Goal: Task Accomplishment & Management: Use online tool/utility

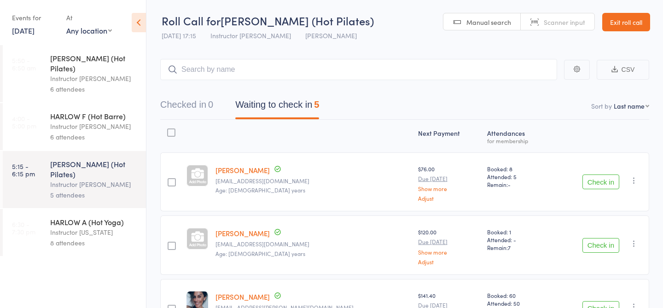
click at [644, 22] on link "Exit roll call" at bounding box center [626, 22] width 48 height 18
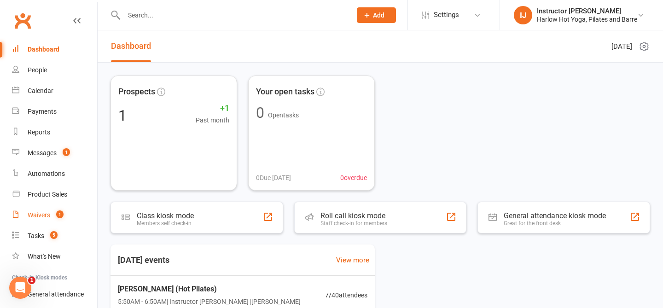
click at [45, 222] on link "Waivers 1" at bounding box center [54, 215] width 85 height 21
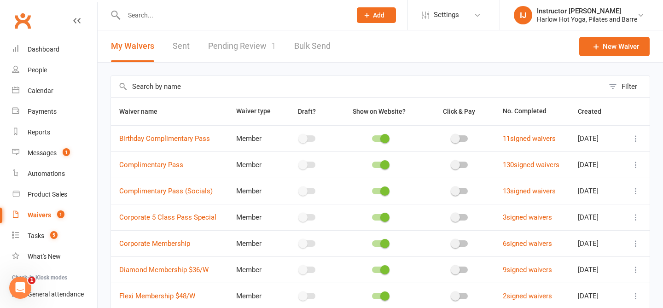
click at [251, 57] on link "Pending Review 1" at bounding box center [242, 46] width 68 height 32
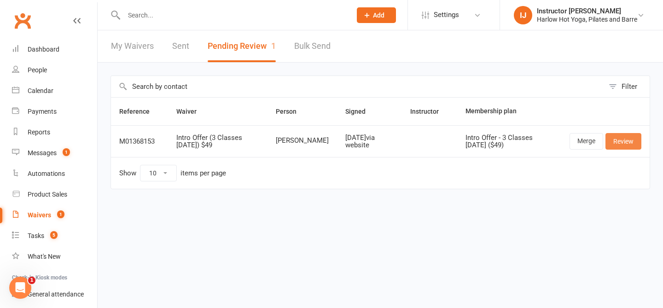
click at [619, 139] on link "Review" at bounding box center [624, 141] width 36 height 17
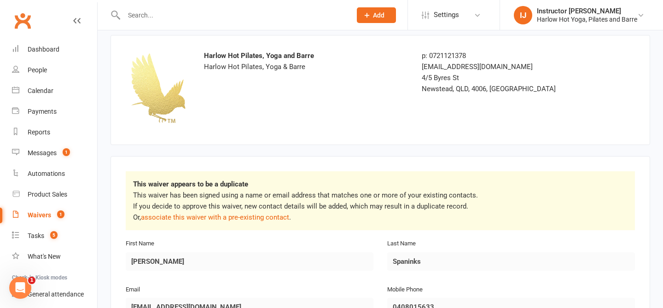
scroll to position [52, 0]
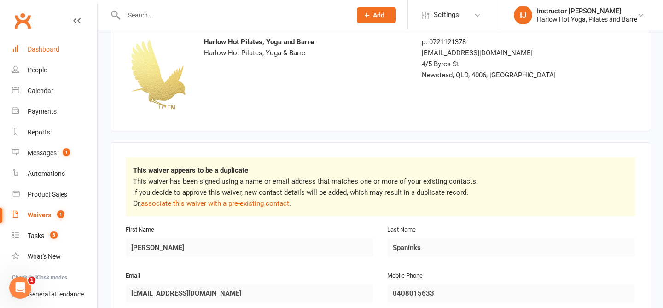
click at [43, 50] on div "Dashboard" at bounding box center [44, 49] width 32 height 7
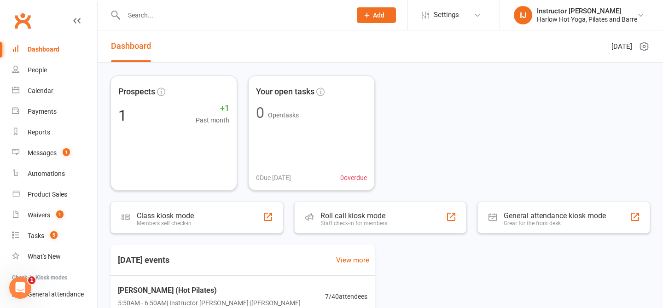
click at [201, 13] on input "text" at bounding box center [233, 15] width 224 height 13
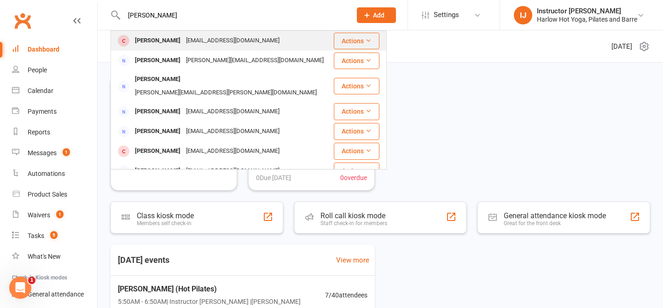
type input "jeanette spa"
click at [180, 43] on div "Jeannette Spaninks" at bounding box center [157, 40] width 51 height 13
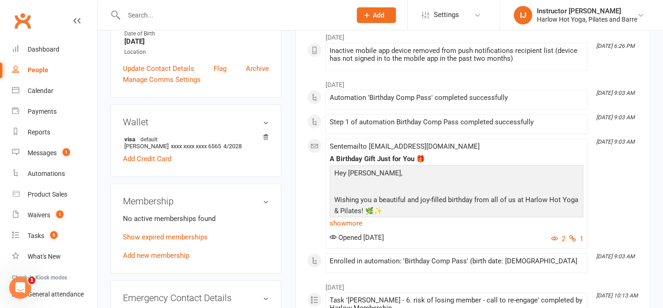
scroll to position [229, 0]
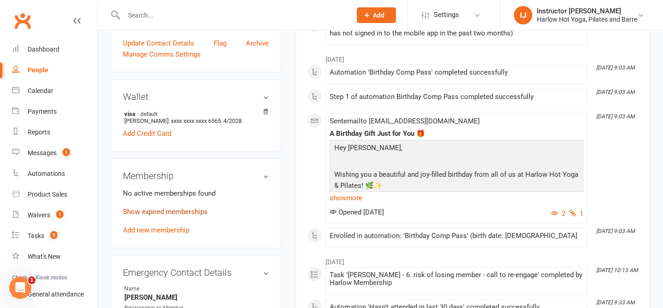
click at [202, 216] on link "Show expired memberships" at bounding box center [165, 212] width 85 height 8
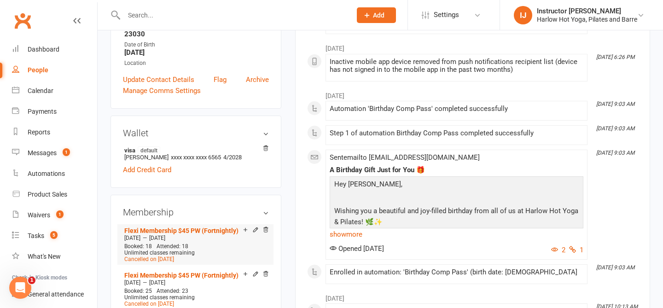
scroll to position [0, 0]
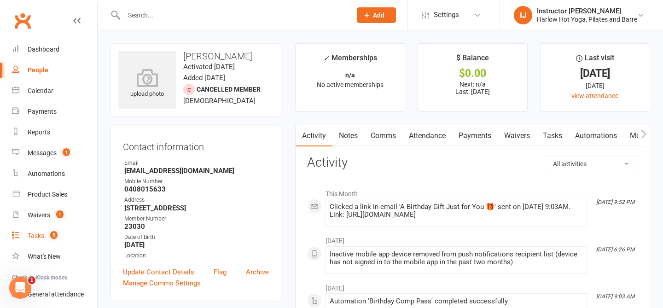
click at [47, 234] on count-badge "5" at bounding box center [52, 235] width 12 height 7
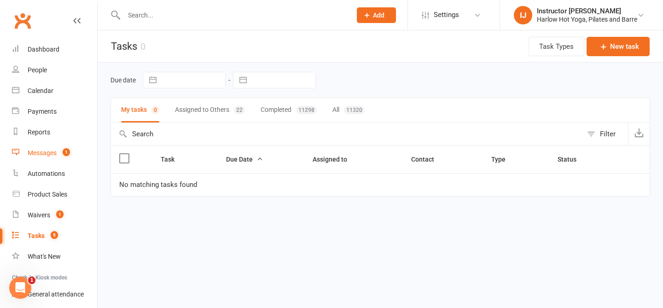
click at [59, 148] on link "Messages 1" at bounding box center [54, 153] width 85 height 21
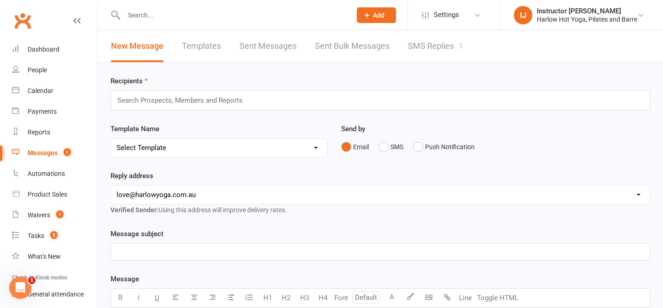
click at [433, 35] on link "SMS Replies 1" at bounding box center [435, 46] width 55 height 32
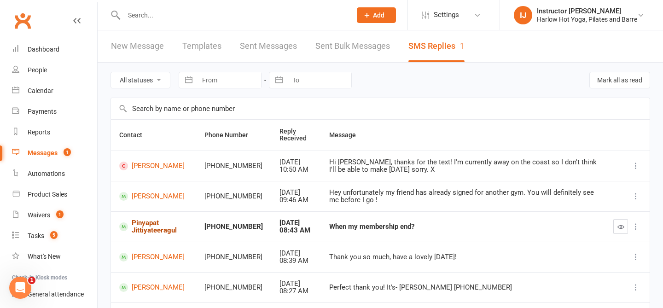
click at [152, 232] on link "Pinyapat Jittiyateeragul" at bounding box center [153, 226] width 69 height 15
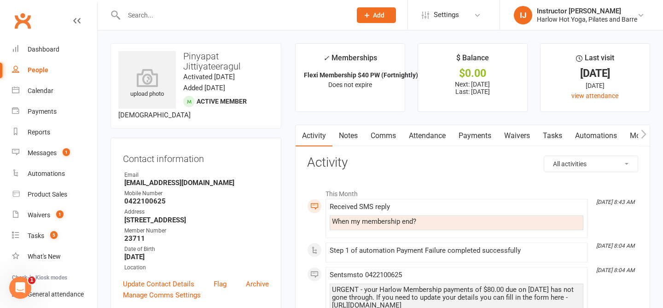
click at [356, 135] on link "Notes" at bounding box center [349, 135] width 32 height 21
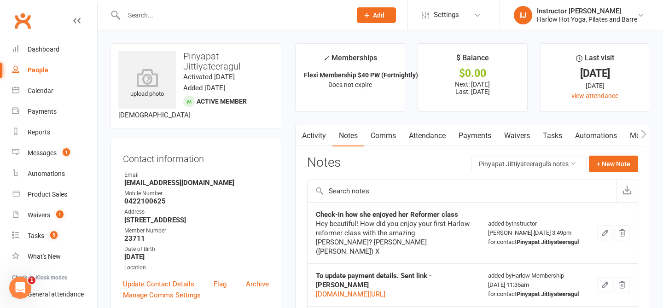
click at [321, 142] on link "Activity" at bounding box center [314, 135] width 37 height 21
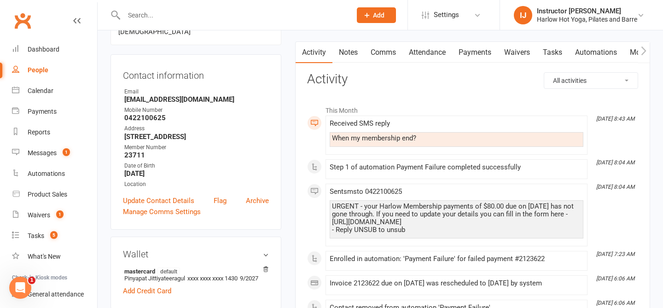
scroll to position [60, 0]
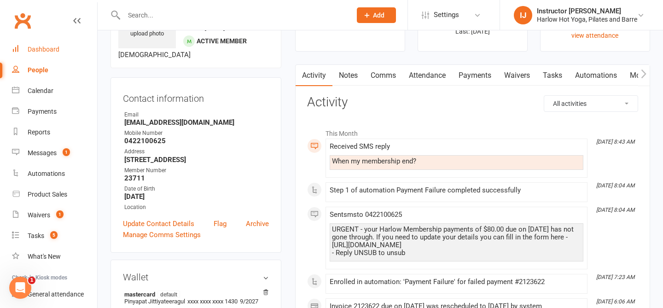
click at [42, 50] on div "Dashboard" at bounding box center [44, 49] width 32 height 7
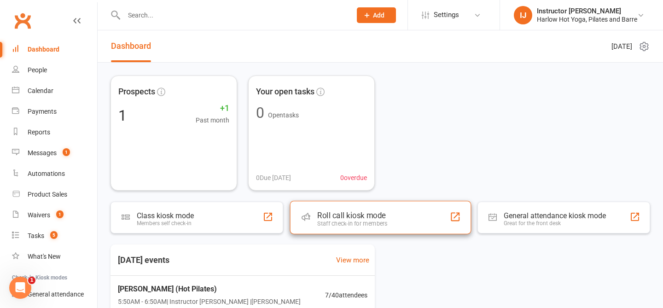
click at [361, 216] on div "Roll call kiosk mode" at bounding box center [352, 215] width 70 height 9
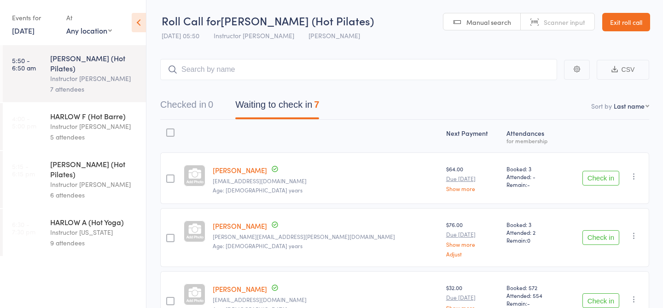
click at [267, 70] on input "search" at bounding box center [358, 69] width 397 height 21
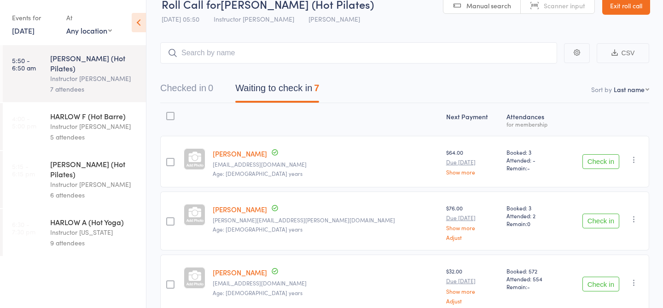
scroll to position [20, 0]
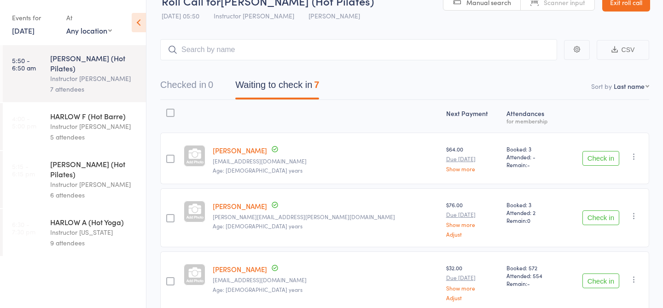
click at [231, 152] on link "Hannah Abbas" at bounding box center [240, 151] width 54 height 10
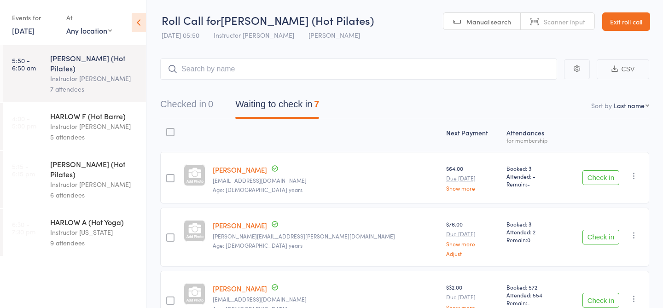
scroll to position [0, 0]
click at [263, 66] on input "search" at bounding box center [358, 69] width 397 height 21
type input "20231"
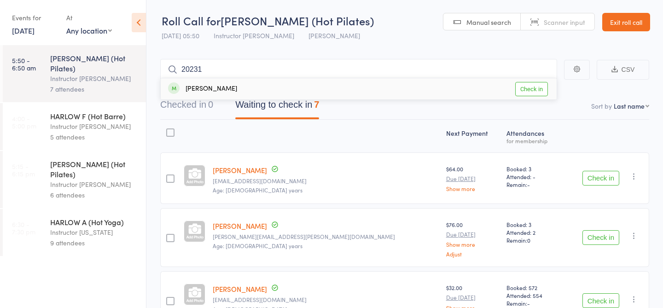
click at [533, 89] on link "Check in" at bounding box center [531, 89] width 33 height 14
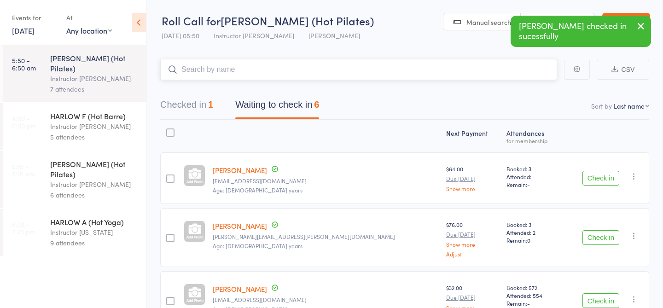
click at [452, 76] on input "search" at bounding box center [358, 69] width 397 height 21
type input "23837"
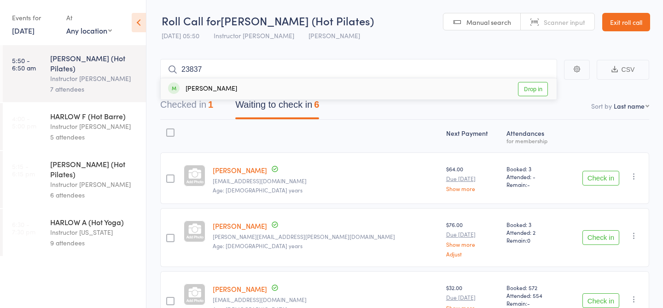
click at [525, 88] on link "Drop in" at bounding box center [533, 89] width 30 height 14
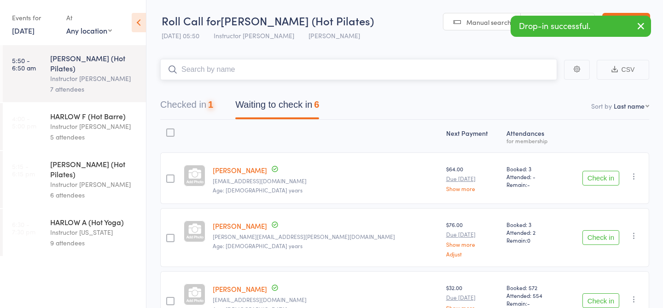
click at [490, 75] on input "search" at bounding box center [358, 69] width 397 height 21
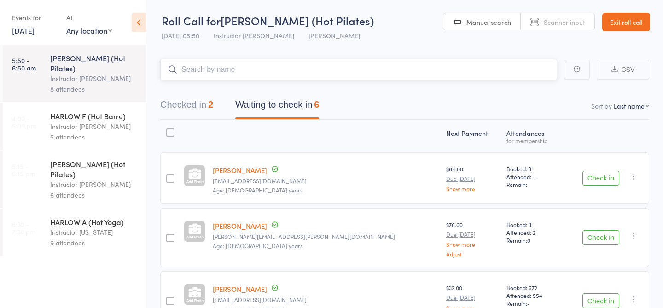
click at [200, 105] on button "Checked in 2" at bounding box center [186, 107] width 53 height 24
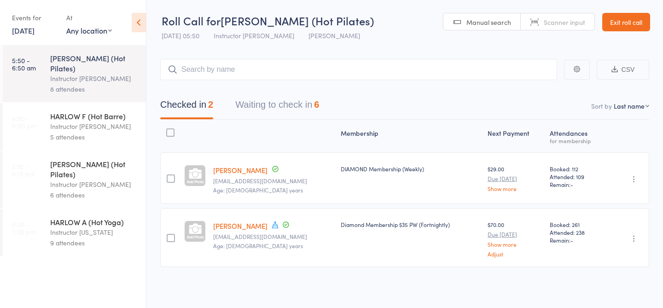
click at [231, 228] on link "[PERSON_NAME]" at bounding box center [240, 226] width 54 height 10
click at [282, 67] on input "search" at bounding box center [358, 69] width 397 height 21
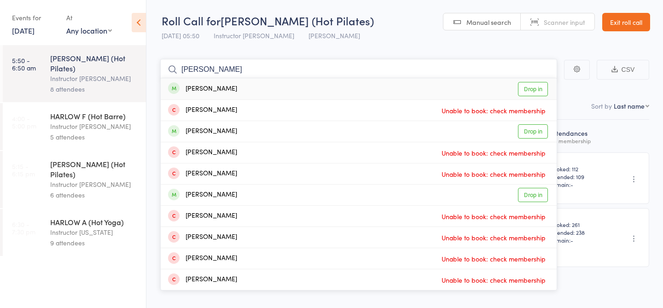
type input "sophia dullen"
click at [543, 88] on link "Drop in" at bounding box center [533, 89] width 30 height 14
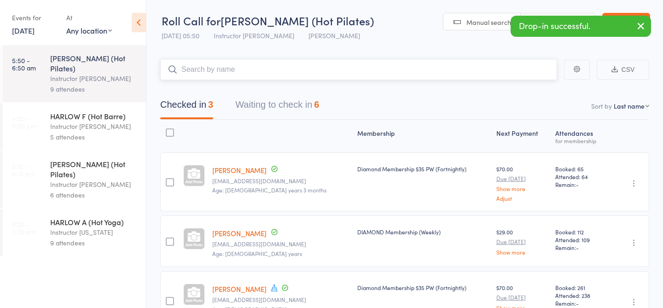
scroll to position [63, 0]
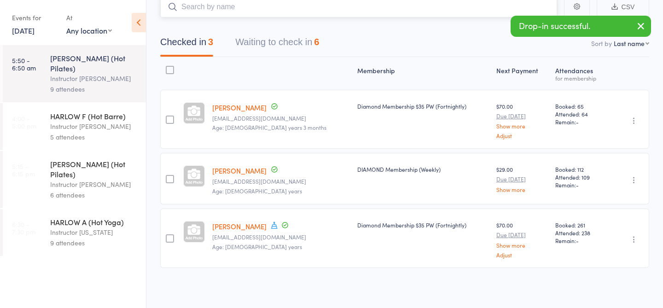
click at [296, 44] on button "Waiting to check in 6" at bounding box center [277, 44] width 84 height 24
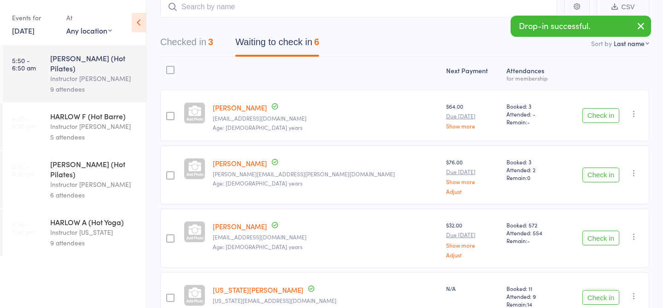
click at [257, 108] on link "[PERSON_NAME]" at bounding box center [240, 108] width 54 height 10
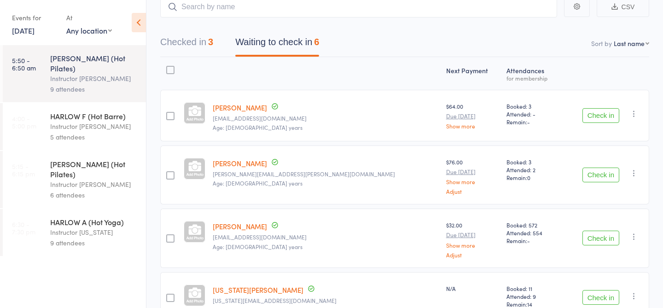
click at [612, 115] on button "Check in" at bounding box center [601, 115] width 37 height 15
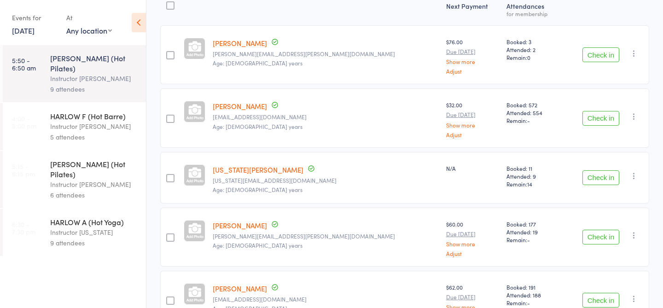
scroll to position [0, 0]
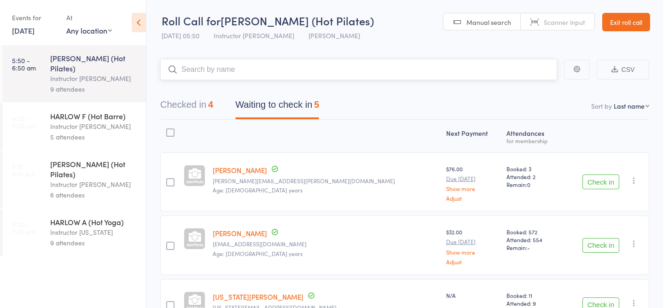
click at [430, 67] on input "search" at bounding box center [358, 69] width 397 height 21
click at [123, 121] on div "Instructor Liliana" at bounding box center [94, 126] width 88 height 11
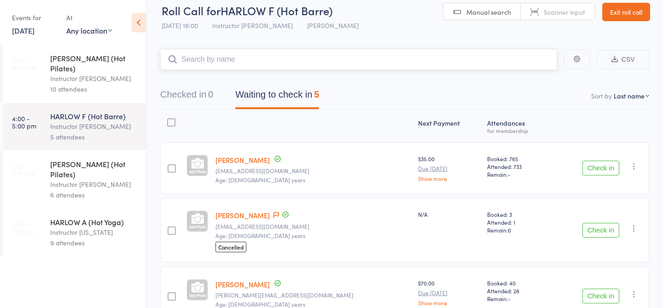
scroll to position [13, 0]
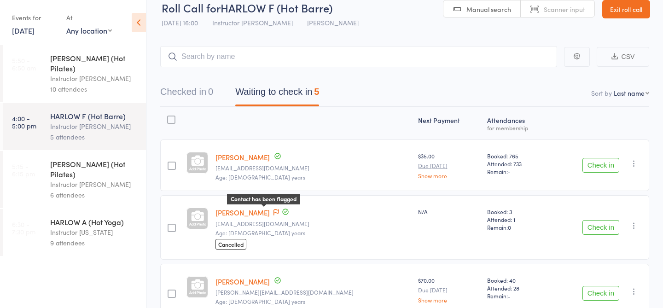
click at [274, 210] on icon at bounding box center [277, 212] width 6 height 6
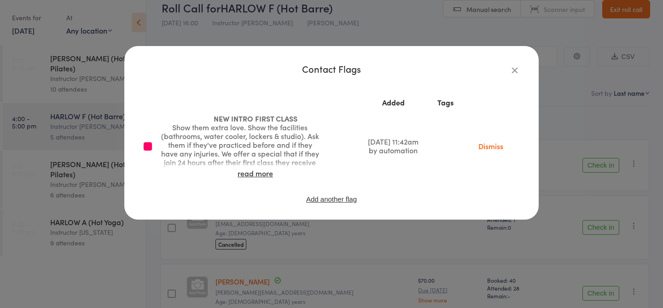
click at [518, 66] on icon "button" at bounding box center [515, 70] width 10 height 10
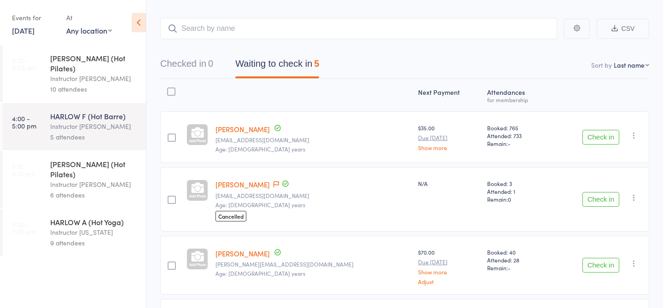
scroll to position [0, 0]
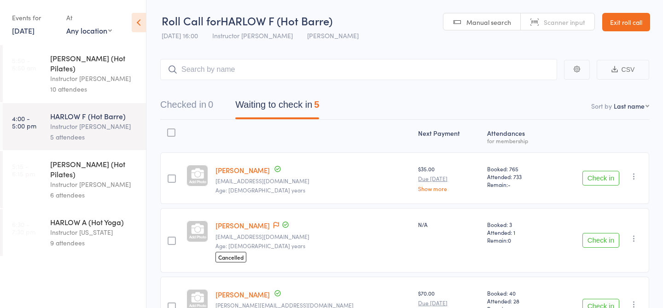
click at [105, 73] on div "Instructor [PERSON_NAME]" at bounding box center [94, 78] width 88 height 11
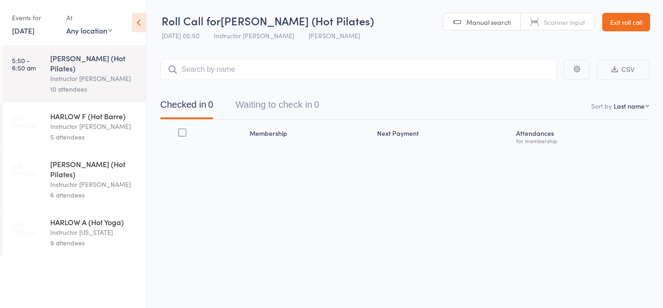
click at [245, 72] on input "search" at bounding box center [358, 69] width 397 height 21
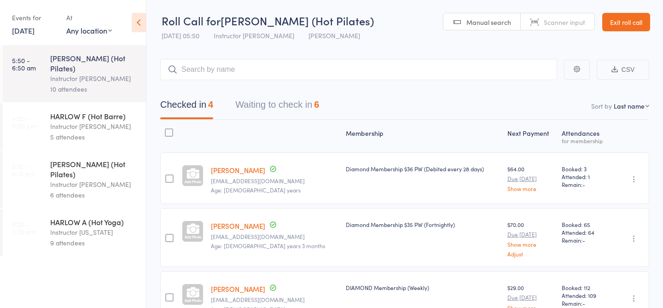
click at [615, 25] on link "Exit roll call" at bounding box center [626, 22] width 48 height 18
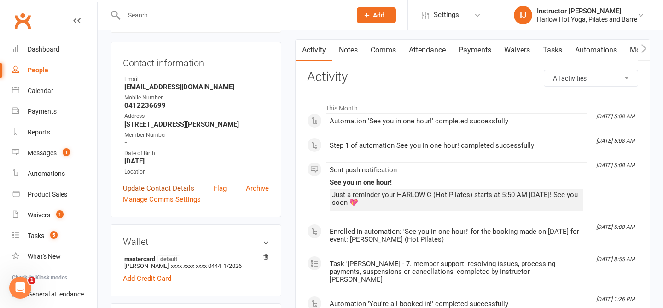
click at [179, 193] on link "Update Contact Details" at bounding box center [158, 188] width 71 height 11
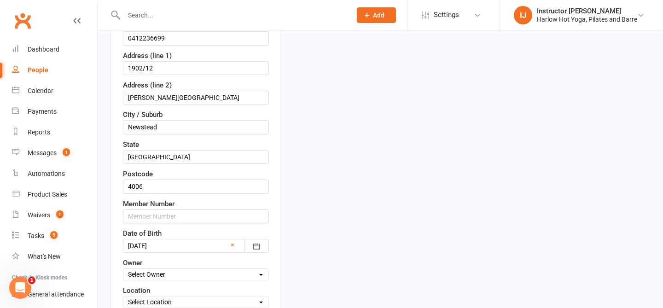
scroll to position [290, 0]
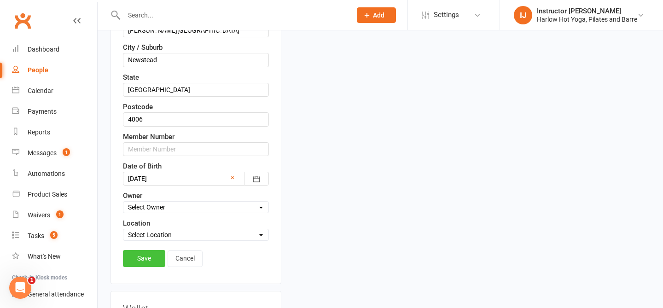
click at [147, 262] on link "Save" at bounding box center [144, 258] width 42 height 17
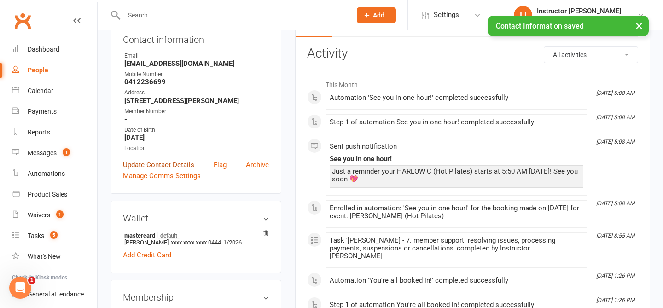
click at [156, 170] on link "Update Contact Details" at bounding box center [158, 164] width 71 height 11
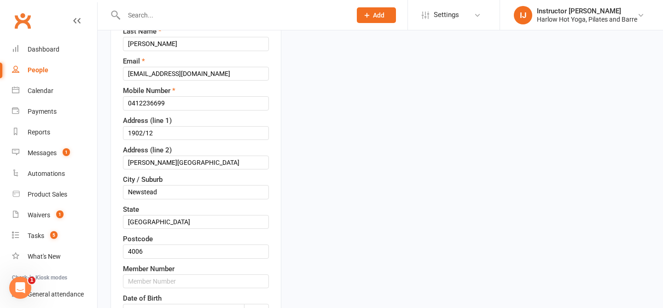
scroll to position [222, 0]
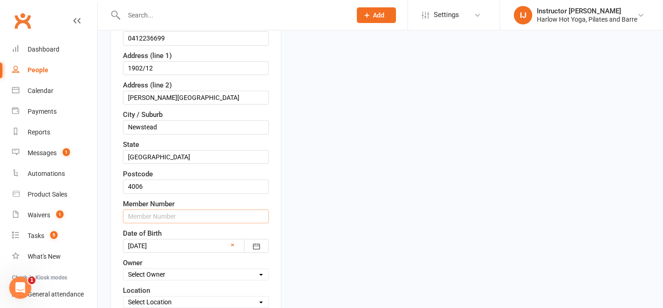
click at [179, 218] on input "text" at bounding box center [196, 217] width 146 height 14
type input "23516"
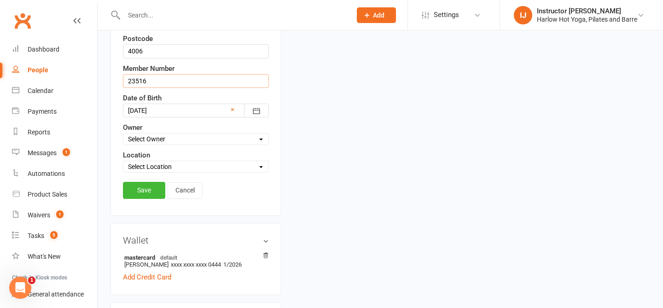
scroll to position [363, 0]
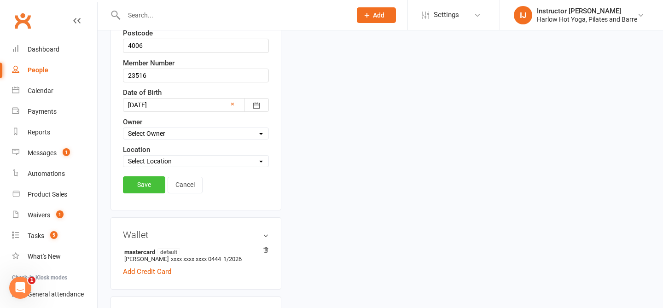
click at [136, 187] on link "Save" at bounding box center [144, 184] width 42 height 17
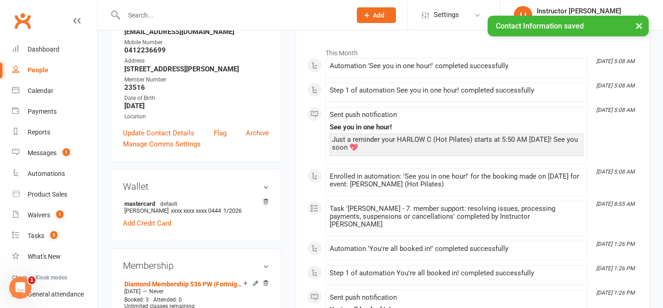
scroll to position [118, 0]
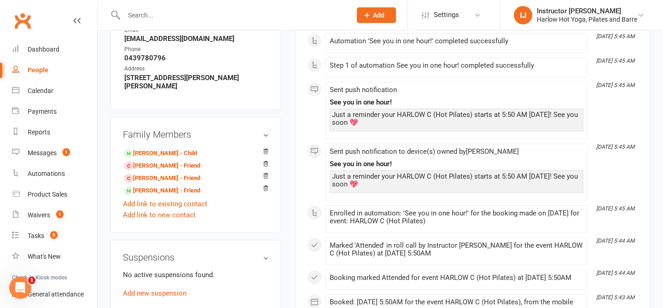
scroll to position [598, 0]
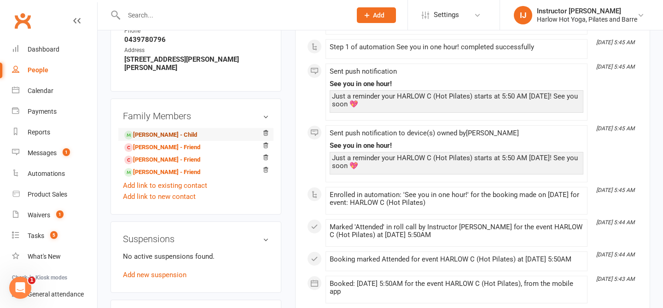
click at [163, 130] on link "[PERSON_NAME] - Child" at bounding box center [160, 135] width 73 height 10
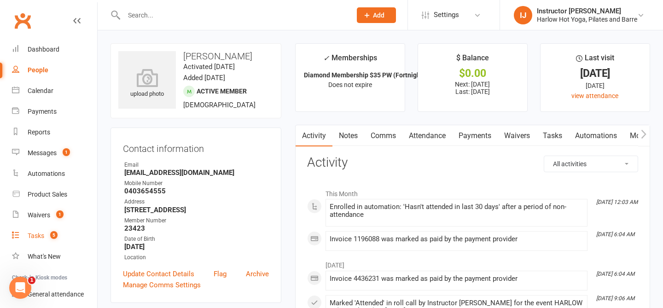
click at [36, 228] on link "Tasks 5" at bounding box center [54, 236] width 85 height 21
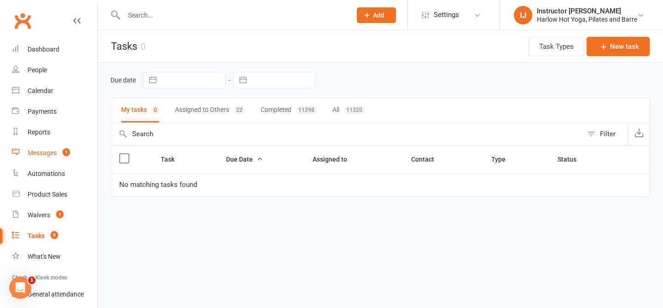
click at [47, 155] on div "Messages" at bounding box center [42, 152] width 29 height 7
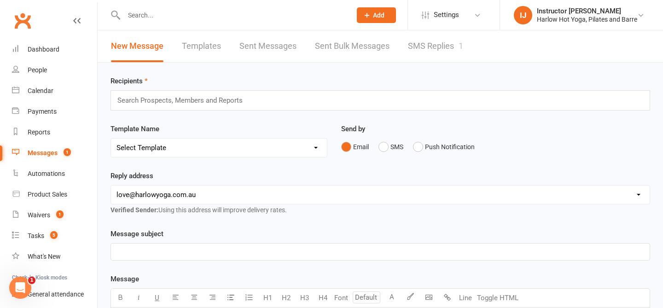
click at [418, 41] on link "SMS Replies 1" at bounding box center [435, 46] width 55 height 32
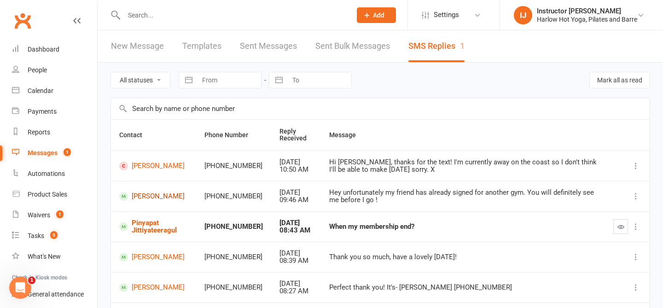
click at [144, 197] on link "Remy Jane Woods" at bounding box center [153, 196] width 69 height 9
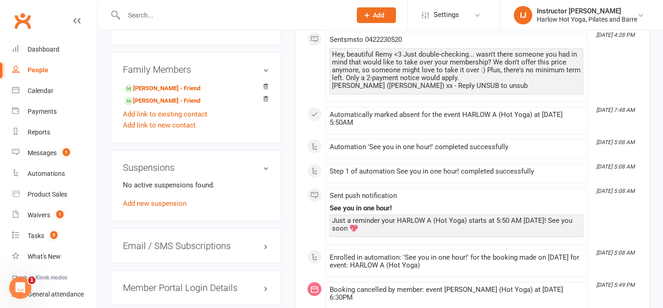
scroll to position [634, 0]
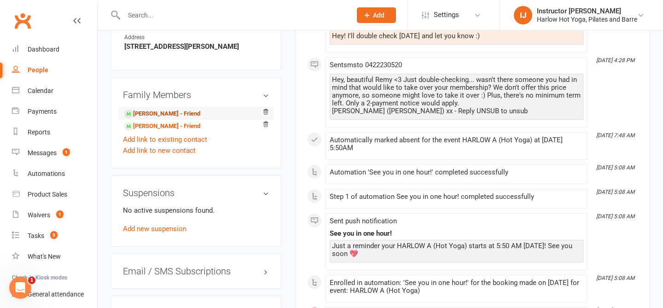
click at [158, 109] on link "Gabrielle Florian - Friend" at bounding box center [162, 114] width 76 height 10
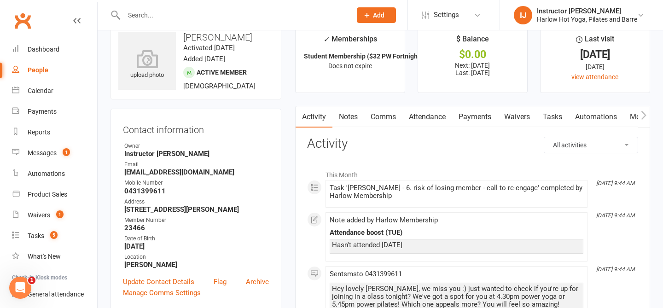
scroll to position [23, 0]
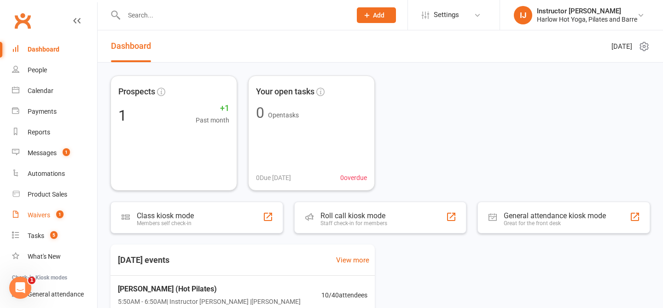
click at [42, 219] on link "Waivers 1" at bounding box center [54, 215] width 85 height 21
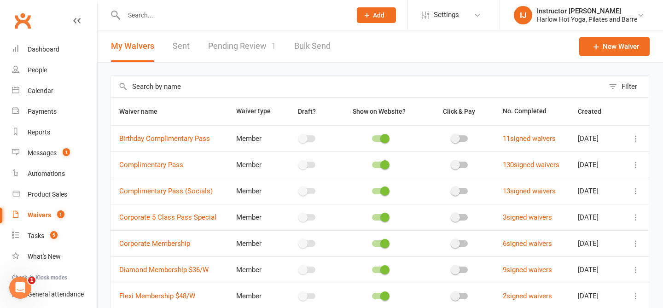
click at [249, 47] on link "Pending Review 1" at bounding box center [242, 46] width 68 height 32
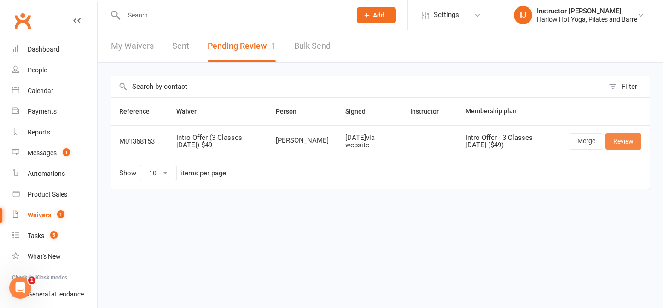
click at [623, 143] on link "Review" at bounding box center [624, 141] width 36 height 17
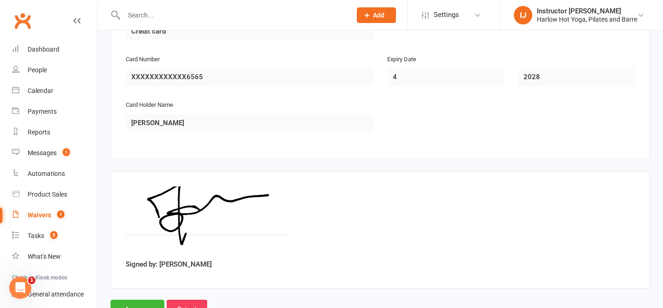
scroll to position [1050, 0]
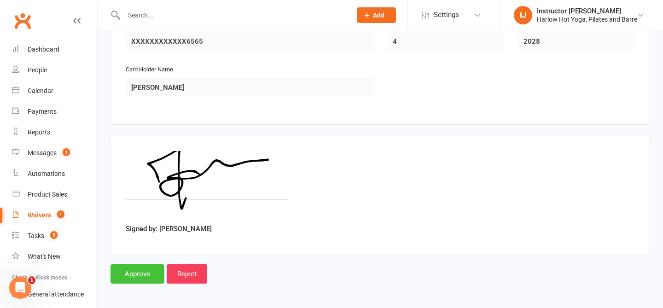
click at [148, 272] on input "Approve" at bounding box center [138, 273] width 54 height 19
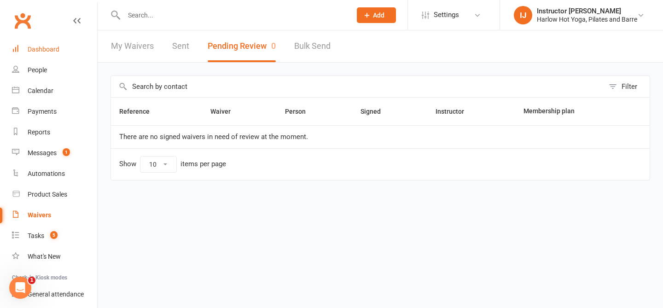
click at [44, 46] on div "Dashboard" at bounding box center [44, 49] width 32 height 7
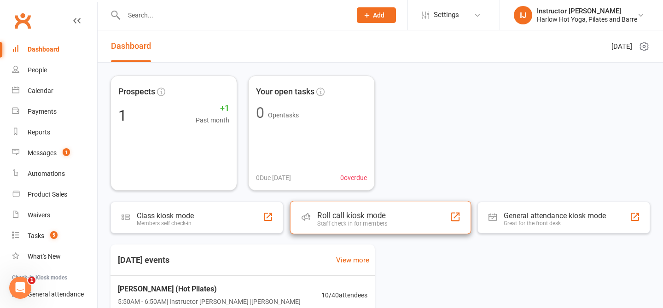
click at [343, 226] on div "Staff check-in for members" at bounding box center [352, 223] width 70 height 7
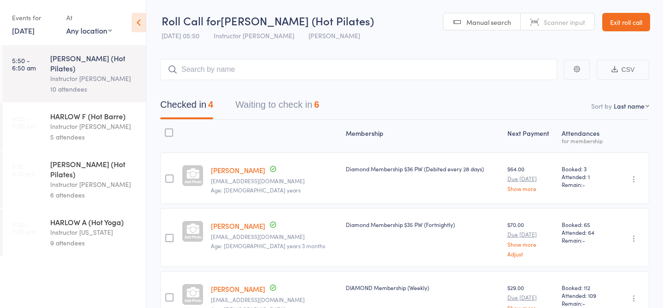
click at [276, 112] on button "Waiting to check in 6" at bounding box center [277, 107] width 84 height 24
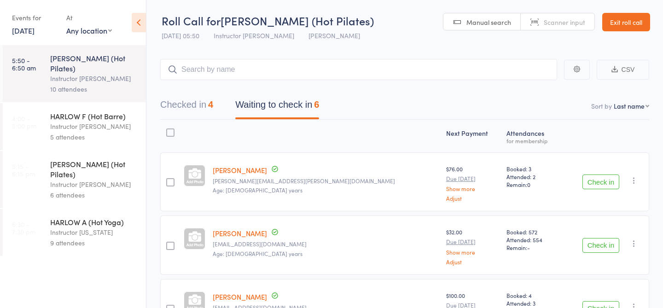
click at [206, 106] on button "Checked in 4" at bounding box center [186, 107] width 53 height 24
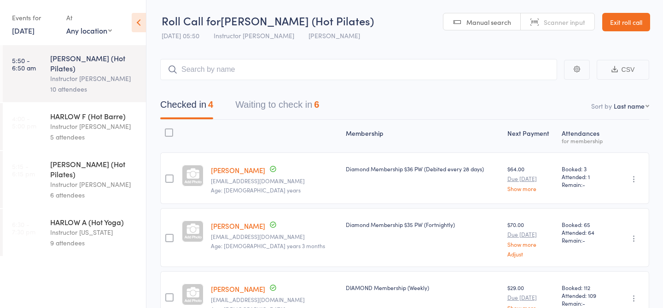
click at [241, 67] on input "search" at bounding box center [358, 69] width 397 height 21
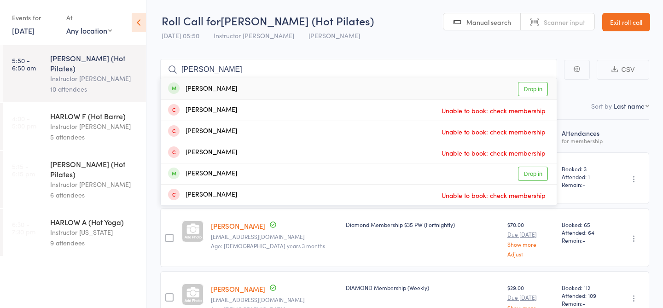
type input "jeanette spani"
click at [531, 91] on link "Drop in" at bounding box center [533, 89] width 30 height 14
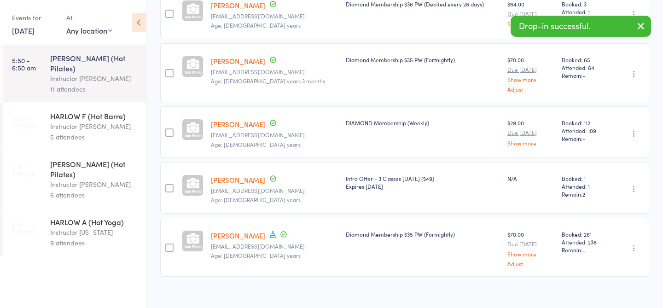
scroll to position [174, 0]
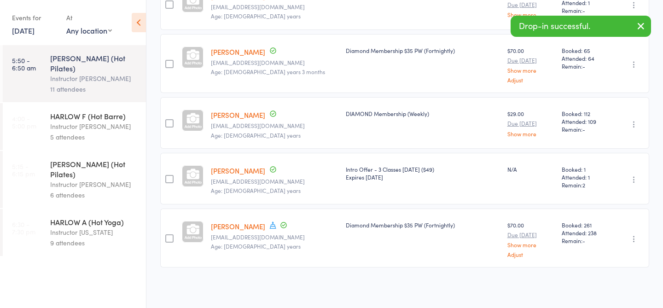
click at [238, 172] on link "[PERSON_NAME]" at bounding box center [238, 171] width 54 height 10
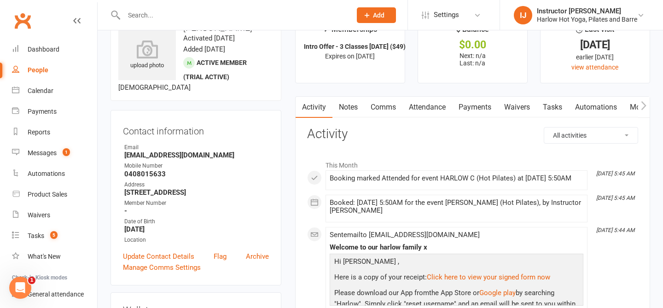
scroll to position [29, 0]
click at [60, 49] on link "Dashboard" at bounding box center [54, 49] width 85 height 21
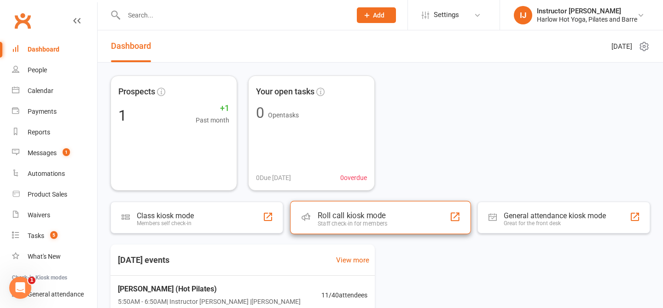
click at [333, 231] on div "Roll call kiosk mode Staff check-in for members" at bounding box center [380, 217] width 181 height 33
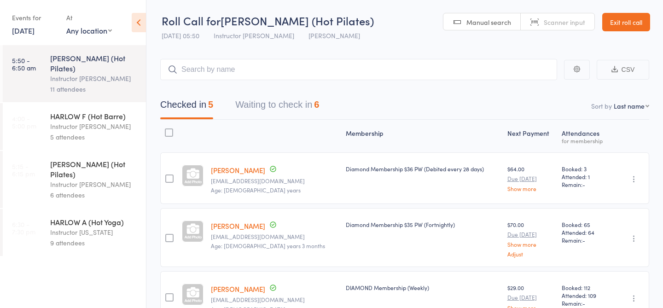
click at [278, 72] on input "search" at bounding box center [358, 69] width 397 height 21
type input "23007"
click at [533, 92] on link "Check in" at bounding box center [531, 89] width 33 height 14
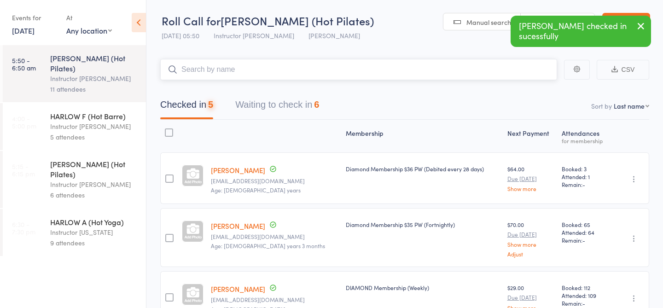
click at [473, 70] on input "search" at bounding box center [358, 69] width 397 height 21
type input "23401"
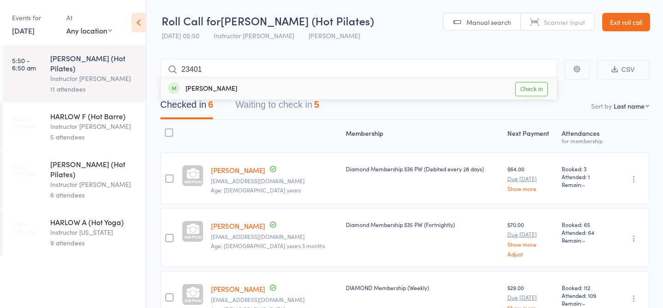
click at [535, 93] on link "Check in" at bounding box center [531, 89] width 33 height 14
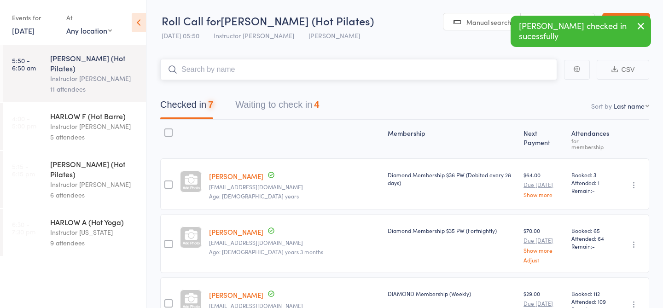
click at [449, 72] on input "search" at bounding box center [358, 69] width 397 height 21
type input "23080"
click at [533, 89] on link "Check in" at bounding box center [531, 89] width 33 height 14
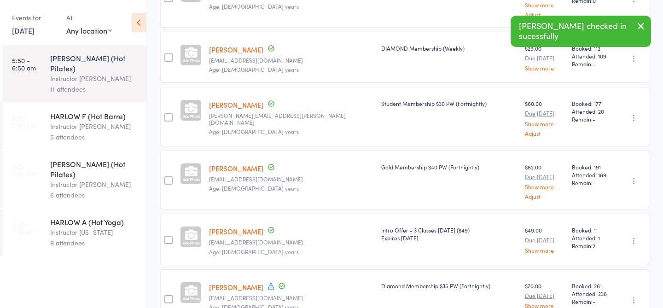
scroll to position [313, 0]
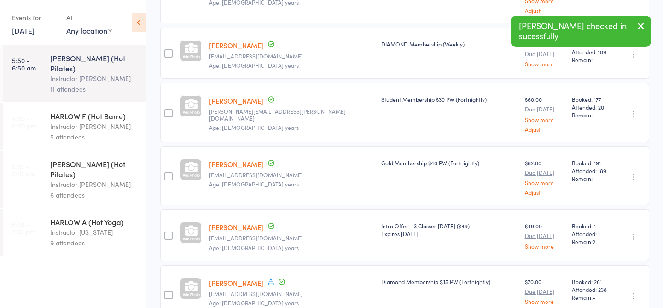
click at [253, 222] on link "[PERSON_NAME]" at bounding box center [236, 227] width 54 height 10
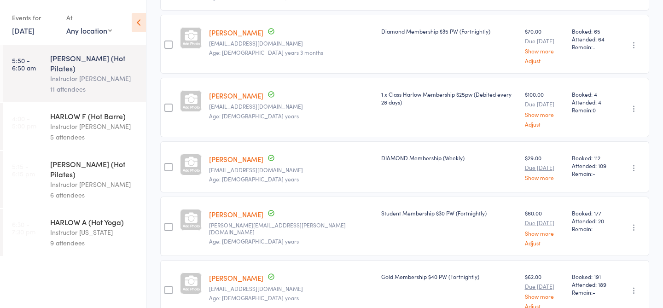
scroll to position [0, 0]
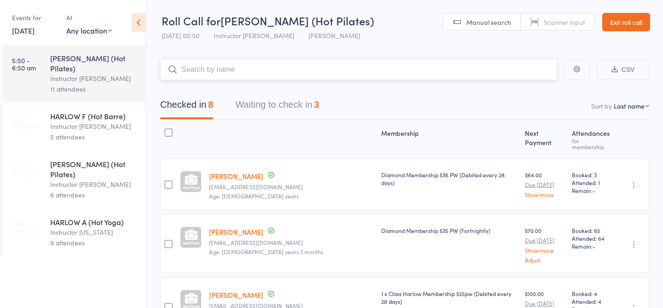
click at [235, 69] on input "search" at bounding box center [358, 69] width 397 height 21
type input "23502"
click at [526, 87] on link "Check in" at bounding box center [531, 89] width 33 height 14
click at [261, 72] on input "search" at bounding box center [358, 69] width 397 height 21
type input "22773"
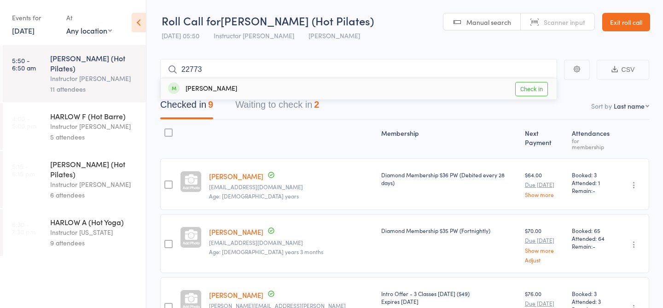
click at [531, 89] on link "Check in" at bounding box center [531, 89] width 33 height 14
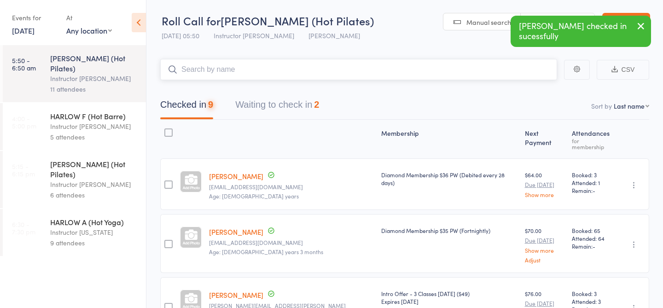
click at [309, 107] on button "Waiting to check in 2" at bounding box center [277, 107] width 84 height 24
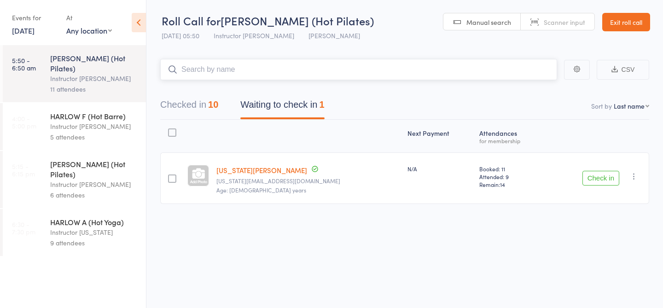
click at [317, 77] on input "search" at bounding box center [358, 69] width 397 height 21
type input "22737"
click at [532, 93] on link "Drop in" at bounding box center [533, 89] width 30 height 14
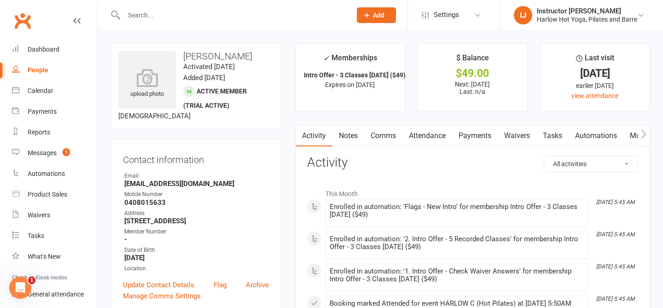
click at [346, 134] on link "Notes" at bounding box center [349, 135] width 32 height 21
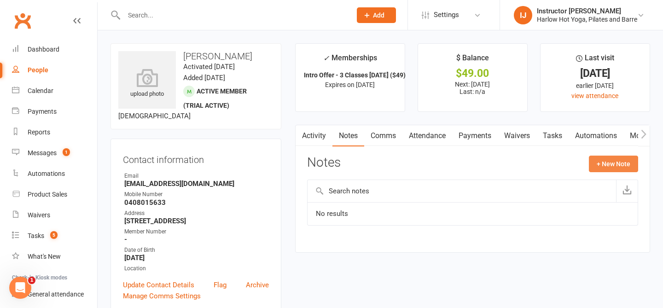
click at [615, 164] on button "+ New Note" at bounding box center [613, 164] width 49 height 17
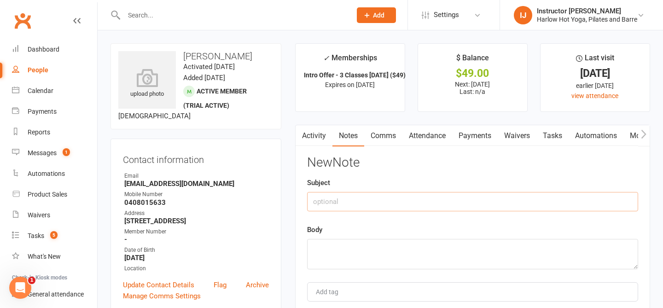
click at [409, 203] on input "text" at bounding box center [472, 201] width 331 height 19
click at [365, 199] on input "text" at bounding box center [472, 201] width 331 height 19
type input "Chatted"
click at [354, 253] on textarea at bounding box center [472, 254] width 331 height 30
type textarea "n"
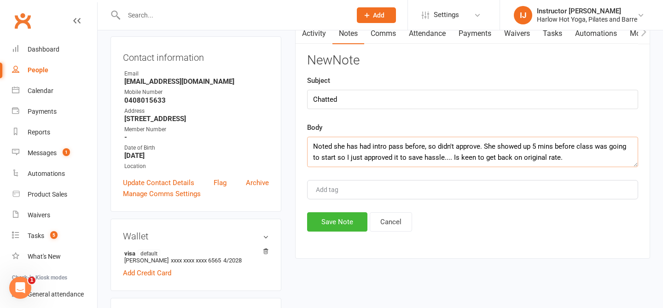
scroll to position [135, 0]
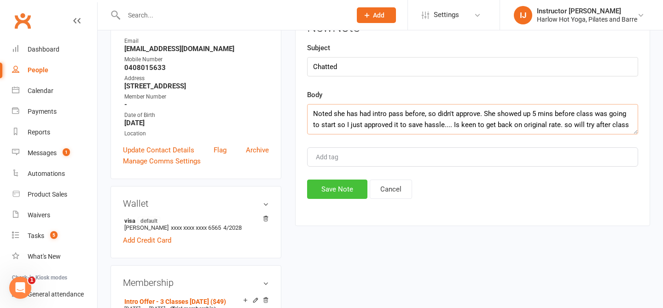
type textarea "Noted she has had intro pass before, so didn't approve. She showed up 5 mins be…"
click at [355, 194] on button "Save Note" at bounding box center [337, 189] width 60 height 19
